Goal: Ask a question

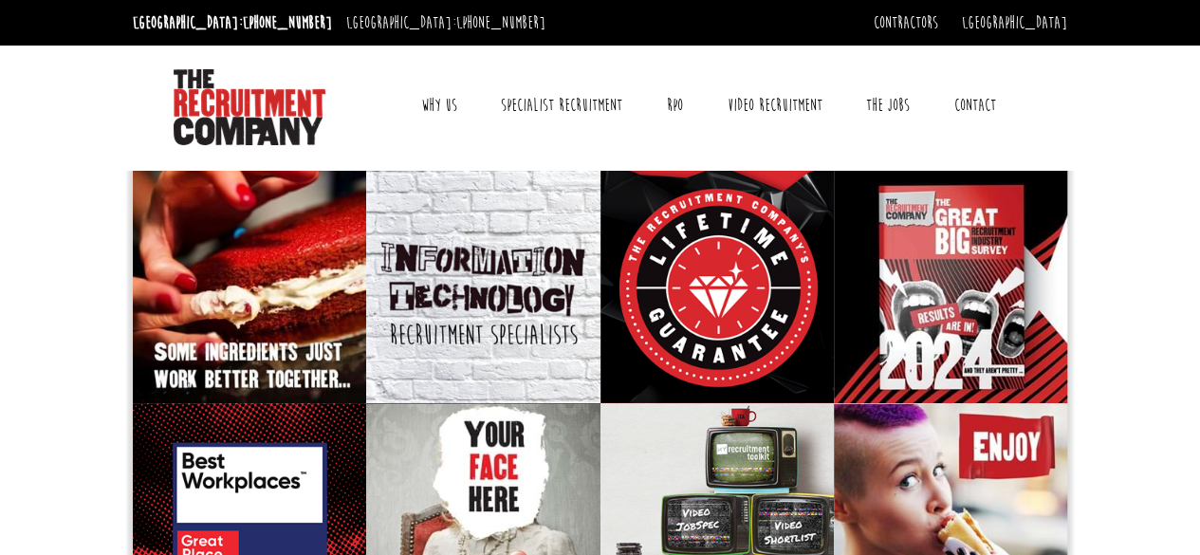
click at [973, 105] on link "Contact" at bounding box center [975, 105] width 70 height 47
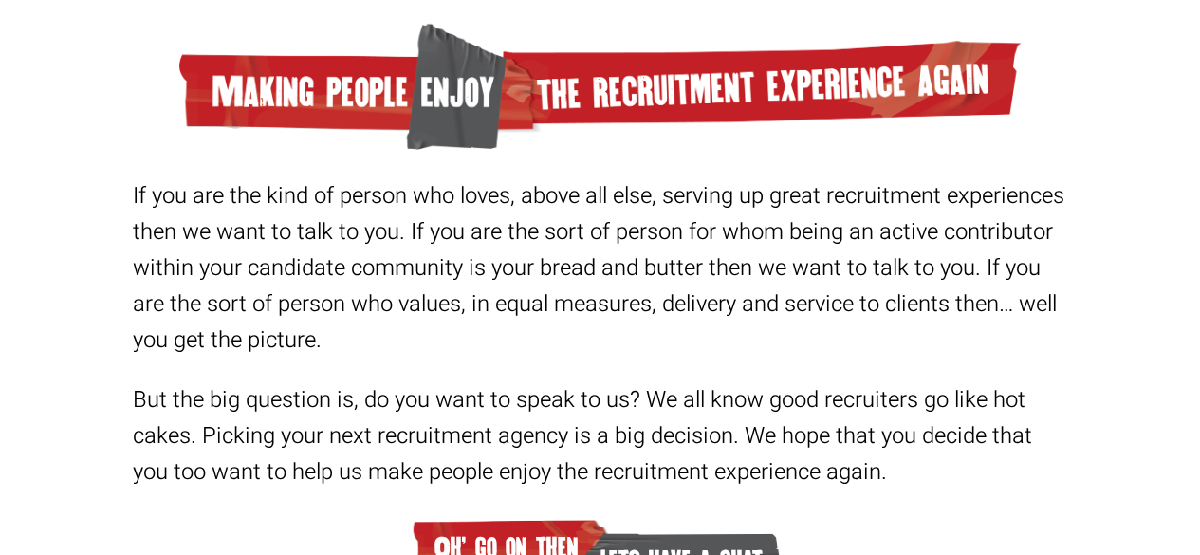
scroll to position [3416, 0]
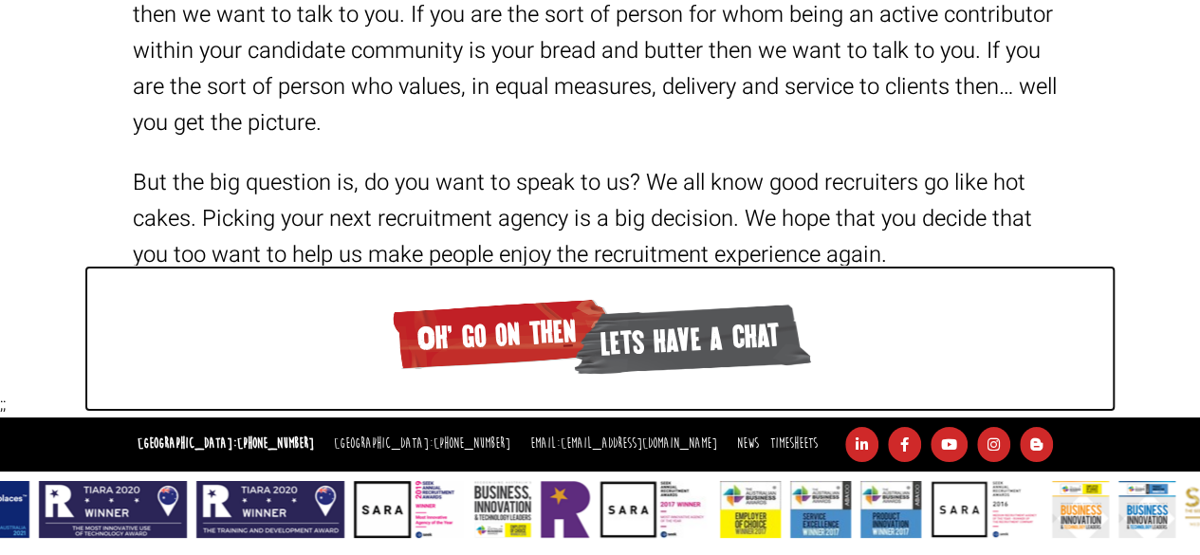
click at [648, 337] on span "lets have a chat" at bounding box center [691, 337] width 241 height 83
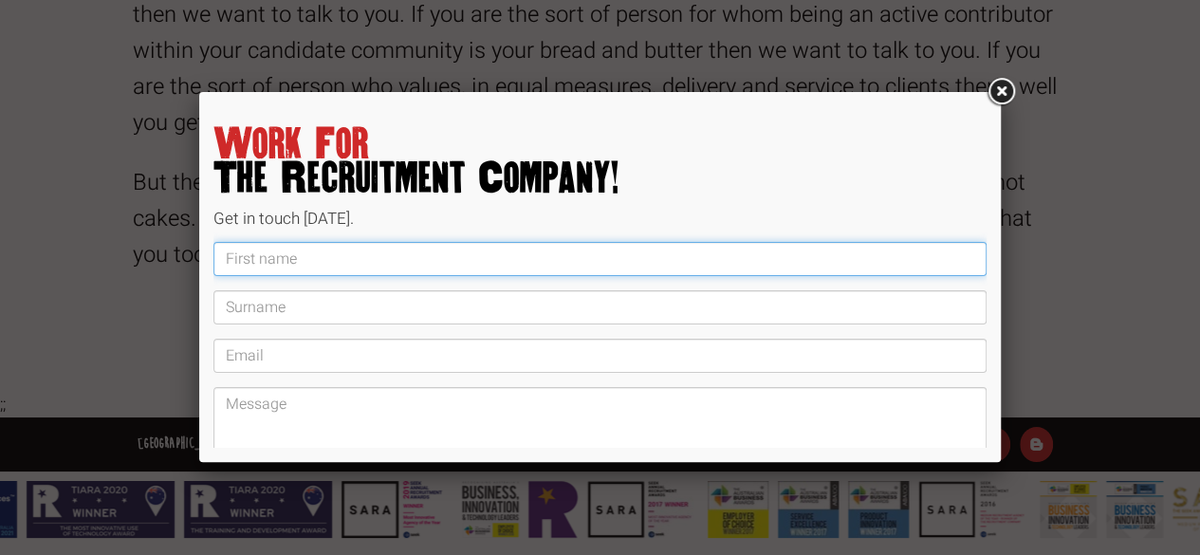
click at [239, 267] on input "text" at bounding box center [599, 259] width 773 height 34
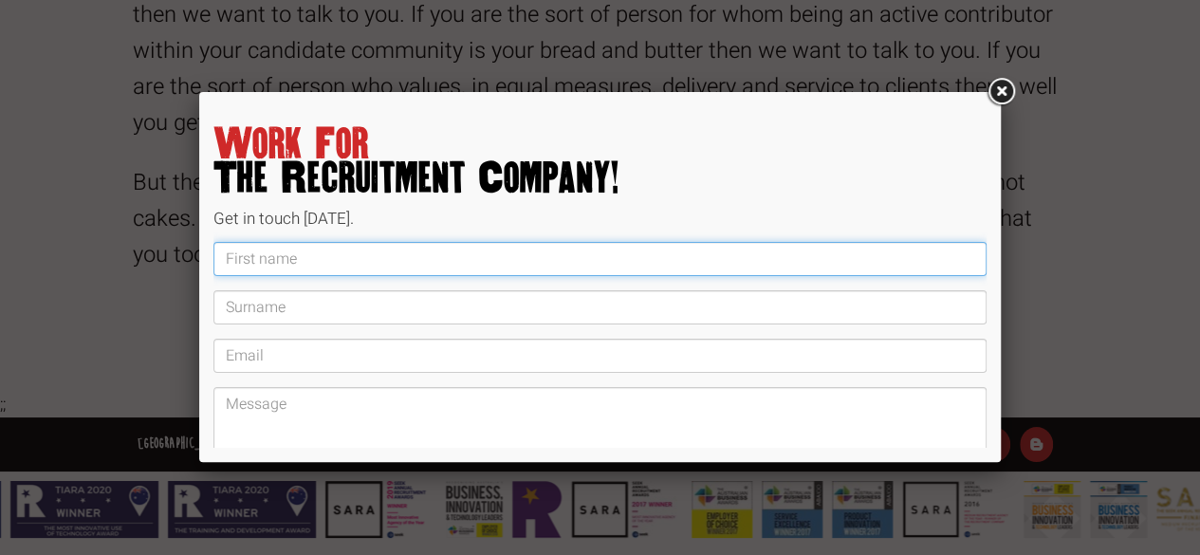
type input "Julie"
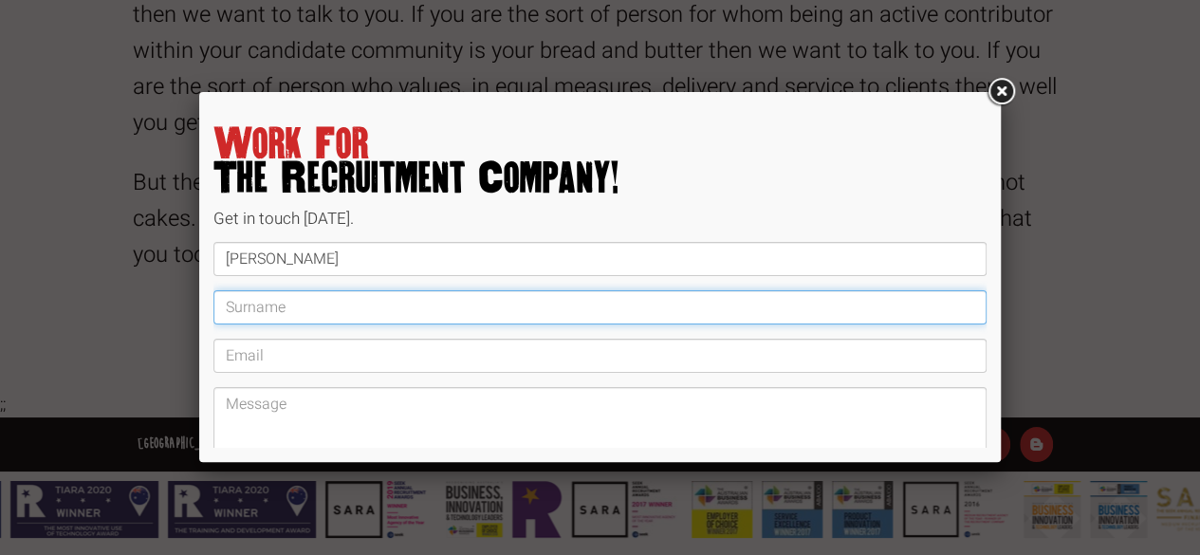
type input "Walsh"
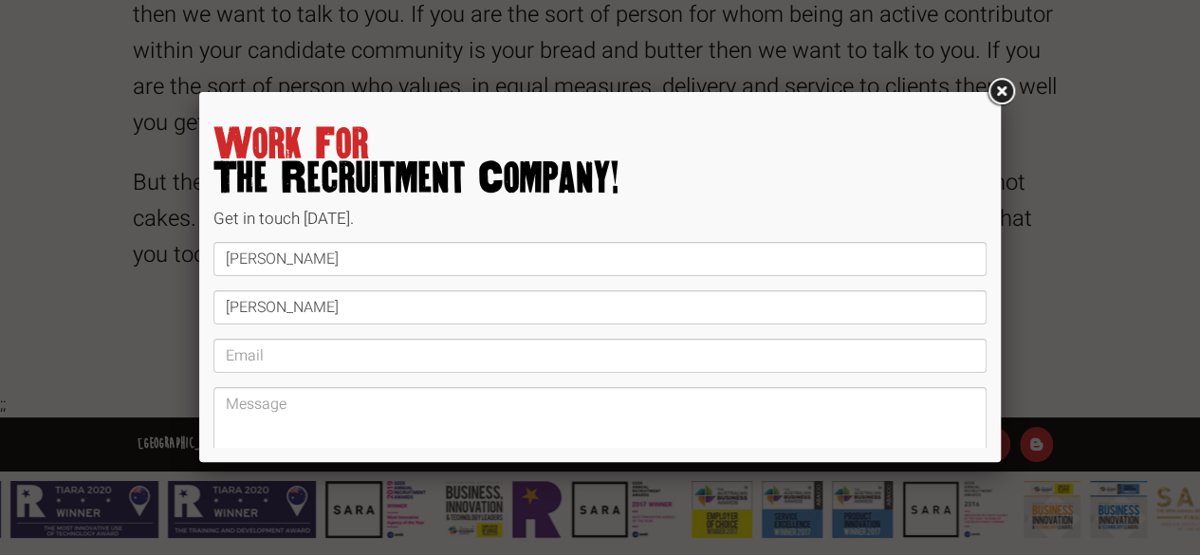
type input "juliewalsh2345@gmail.com"
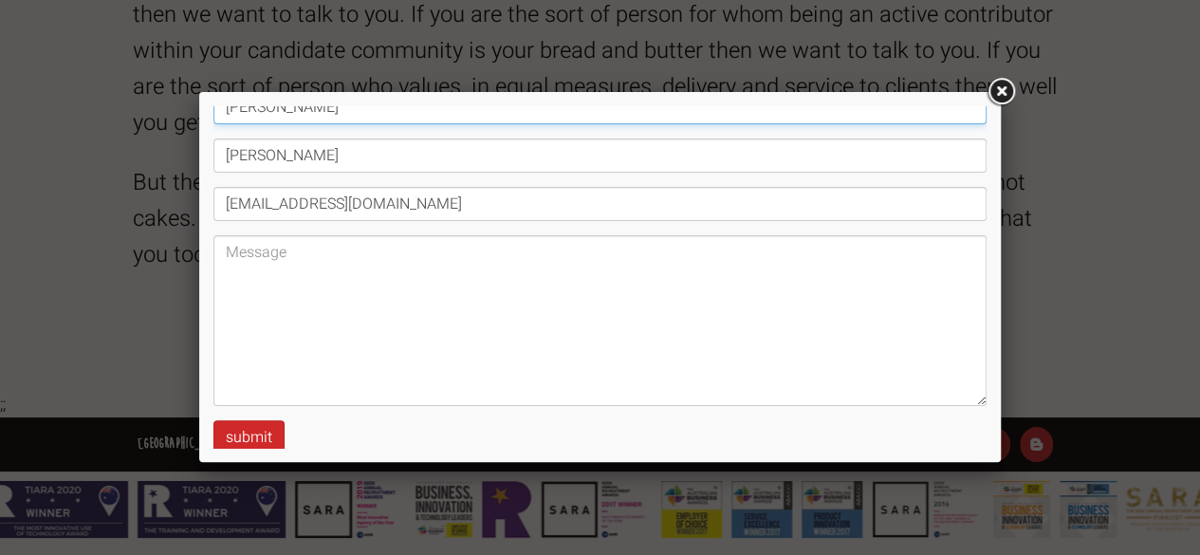
scroll to position [173, 0]
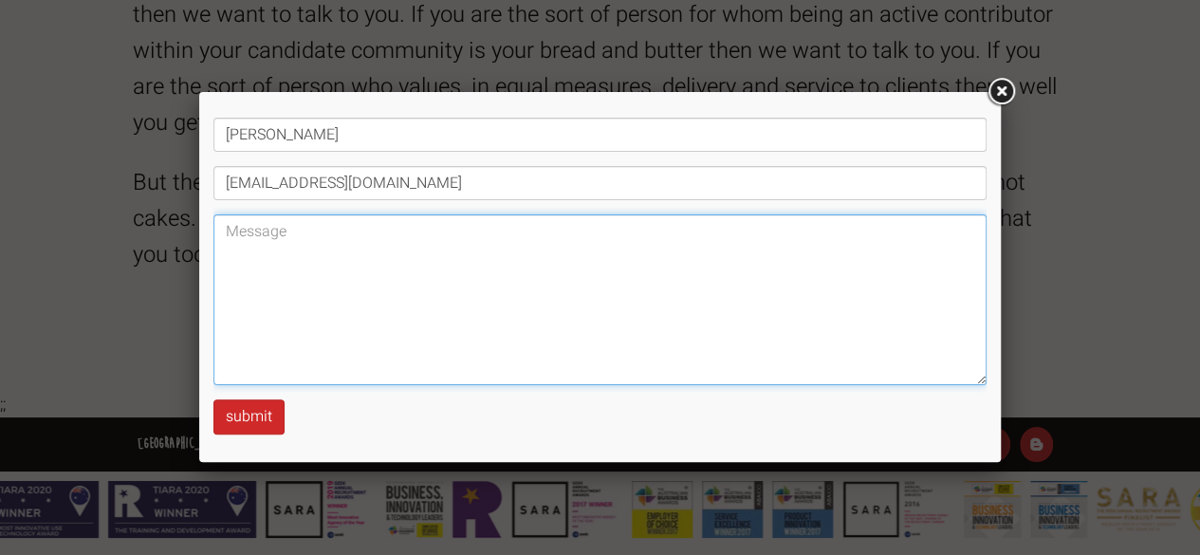
click at [414, 310] on textarea at bounding box center [599, 299] width 773 height 171
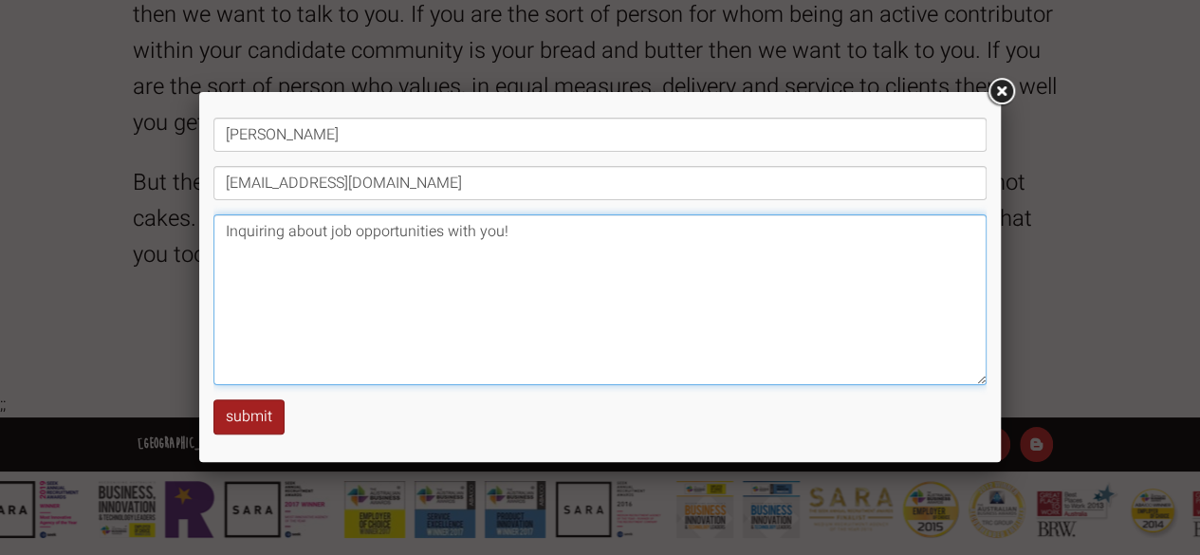
type textarea "Inquiring about job opportunities with you!"
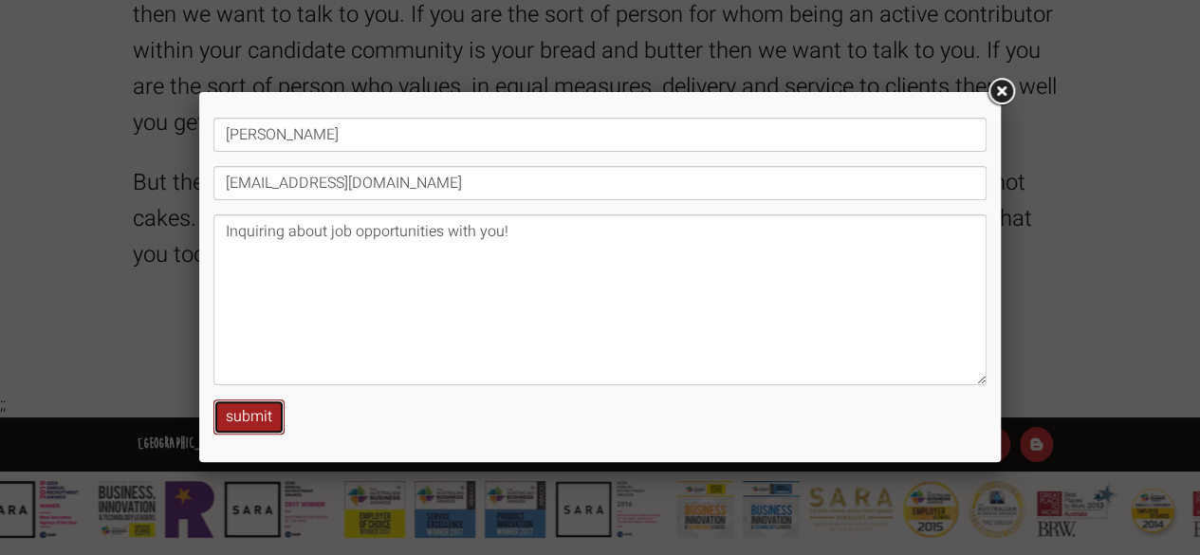
click at [260, 426] on button "submit" at bounding box center [248, 416] width 71 height 35
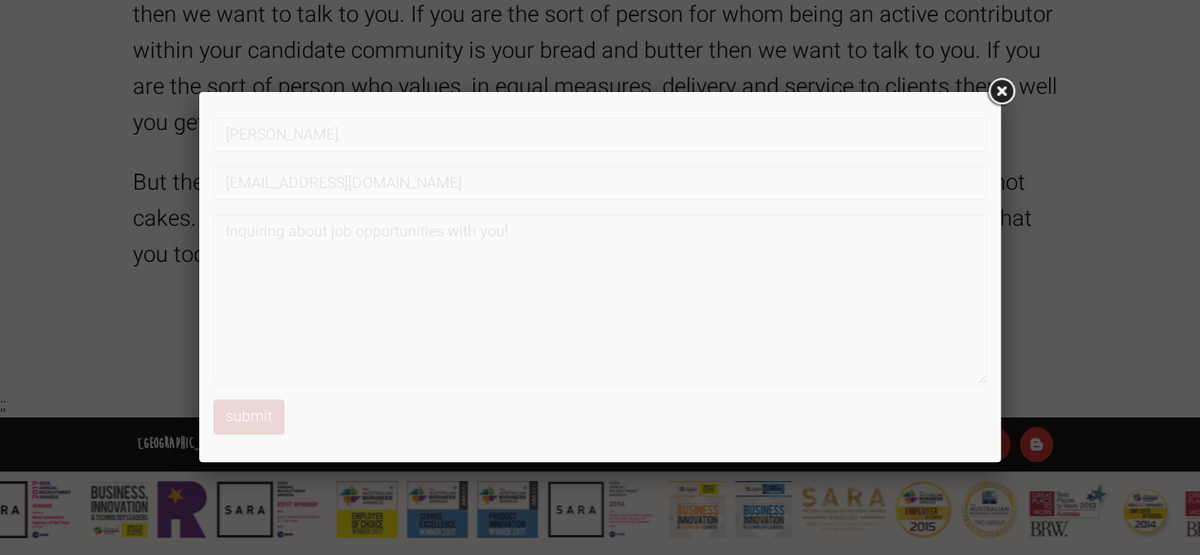
scroll to position [0, 0]
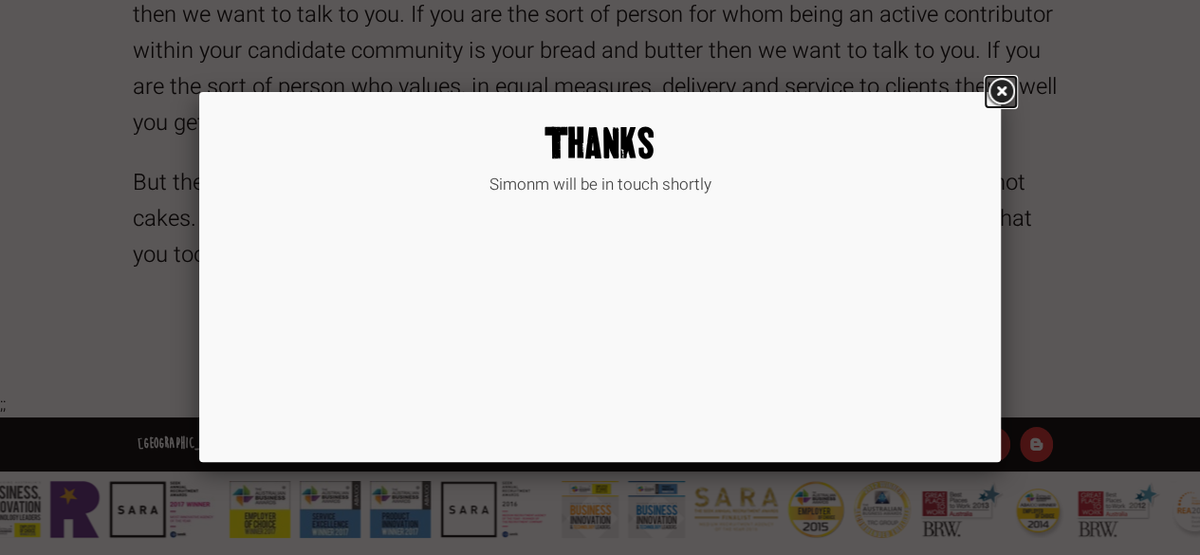
click at [996, 89] on link at bounding box center [1000, 92] width 34 height 34
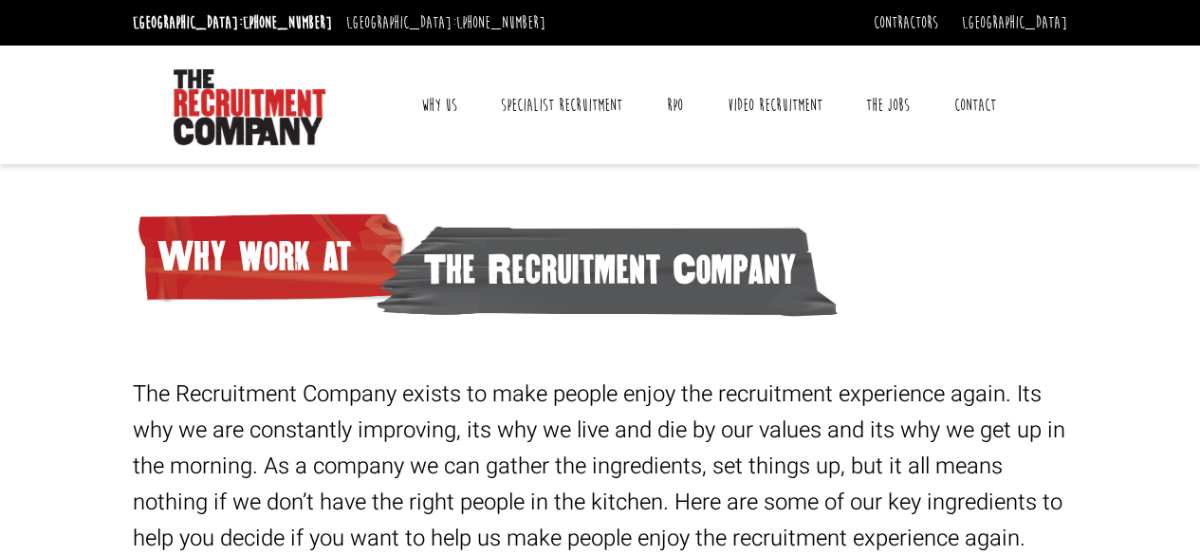
scroll to position [373, 0]
